Goal: Transaction & Acquisition: Purchase product/service

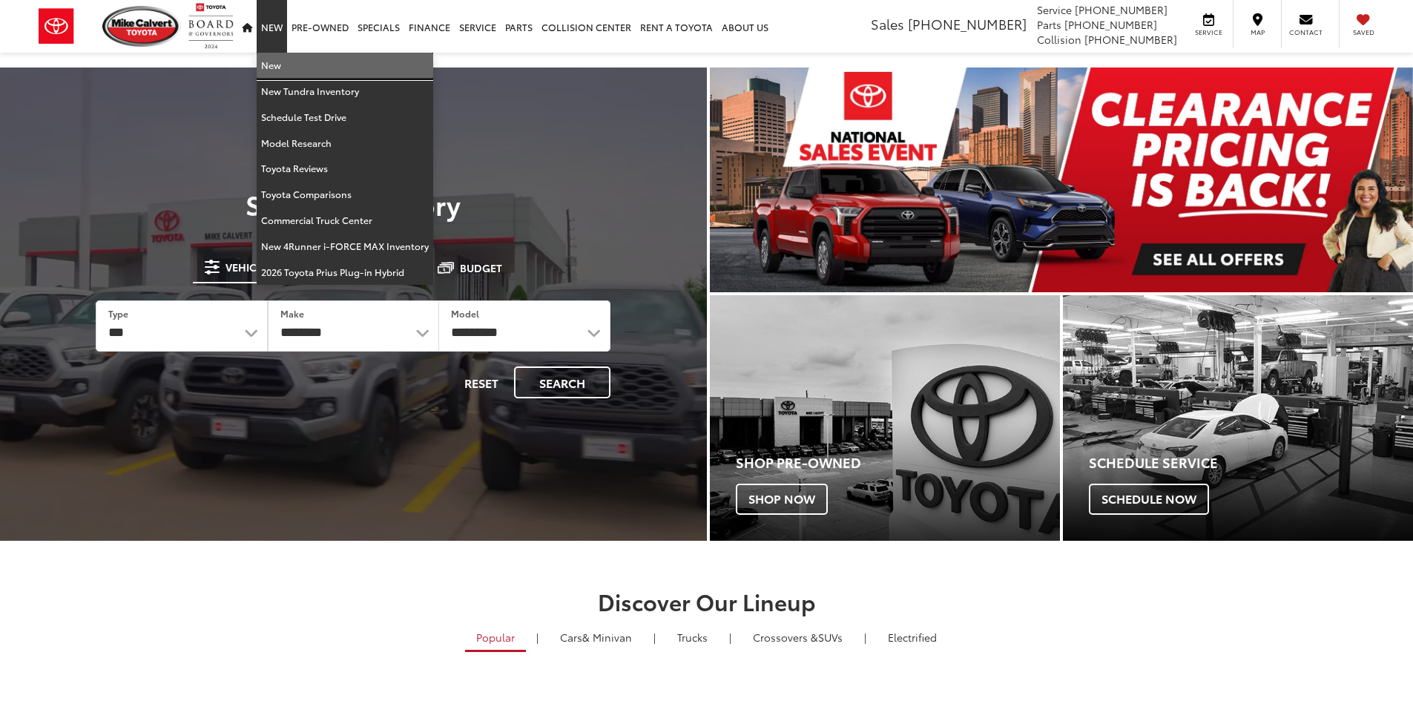
click at [280, 68] on link "New" at bounding box center [345, 66] width 177 height 26
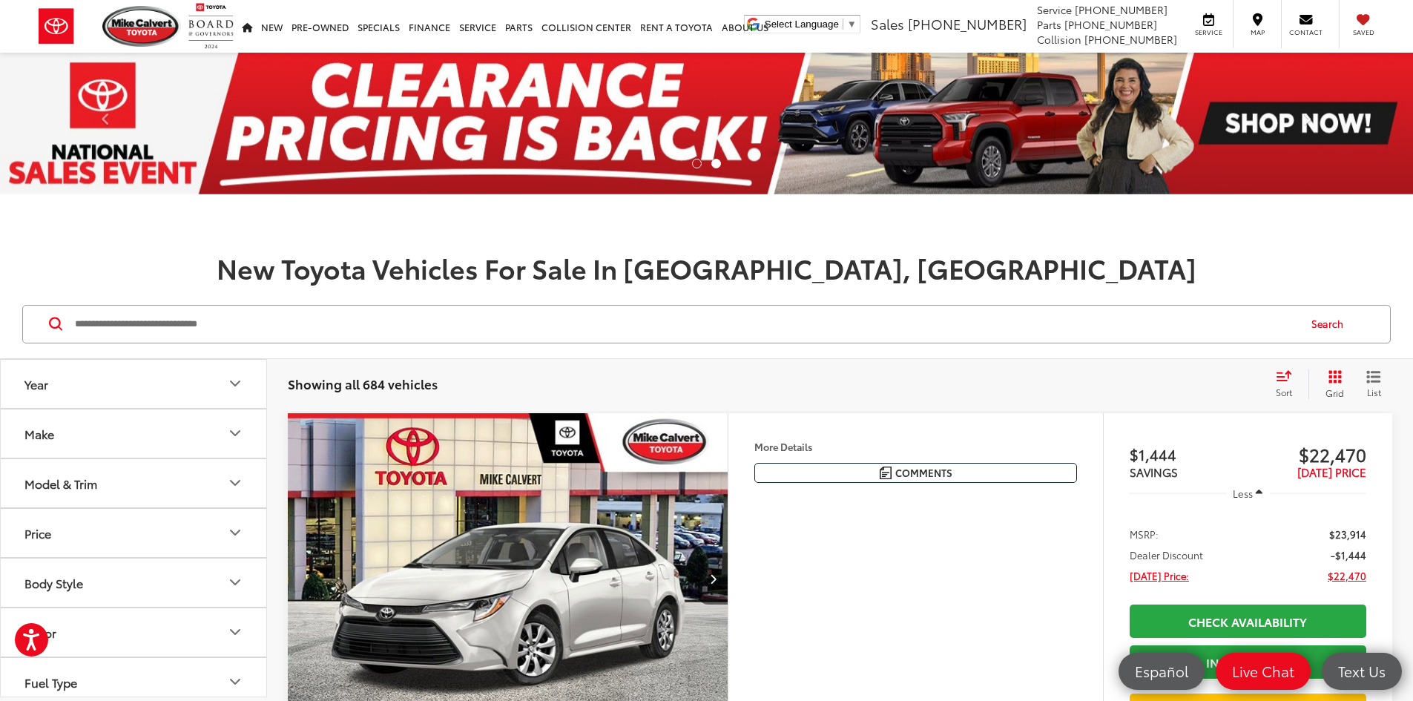
drag, startPoint x: 458, startPoint y: 546, endPoint x: 489, endPoint y: 494, distance: 60.6
click at [458, 546] on img "2025 Toyota Corolla LE 0" at bounding box center [508, 579] width 442 height 332
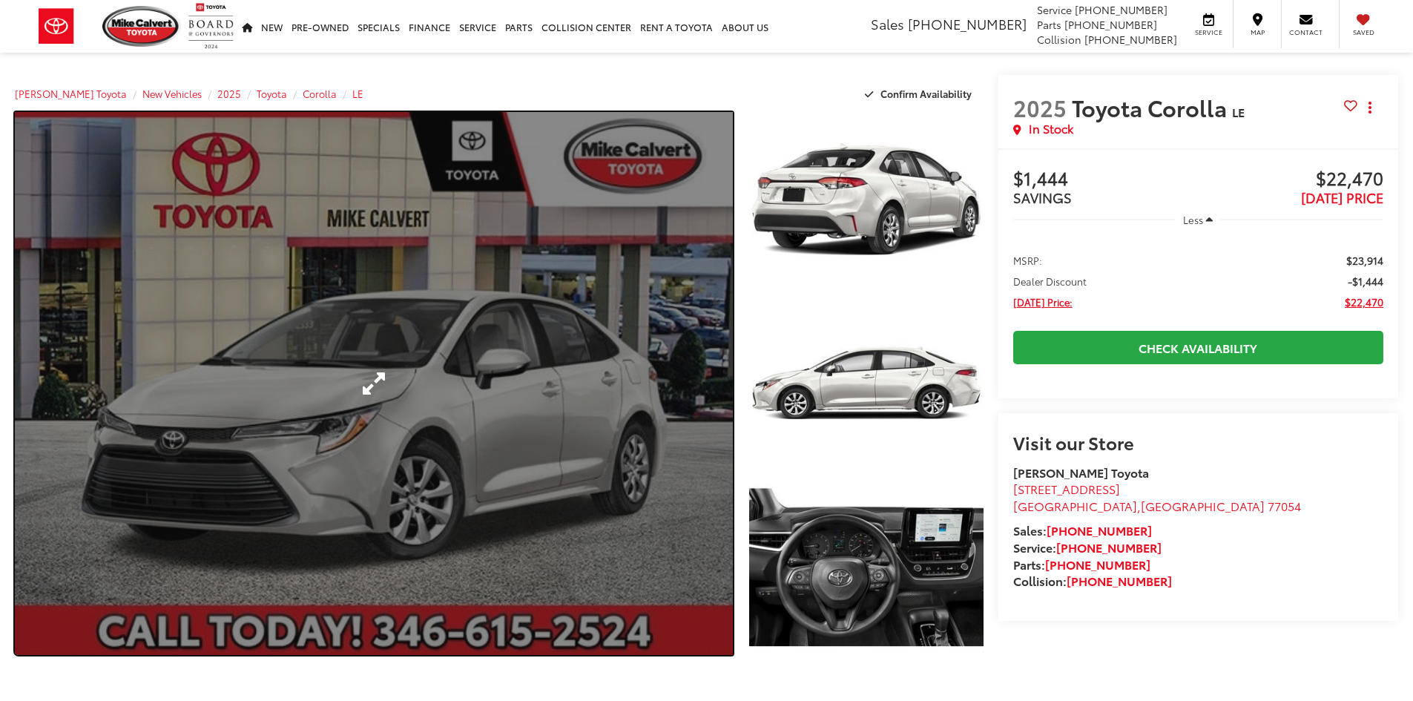
click at [479, 444] on link "Expand Photo 0" at bounding box center [374, 383] width 718 height 543
